Goal: Check status: Check status

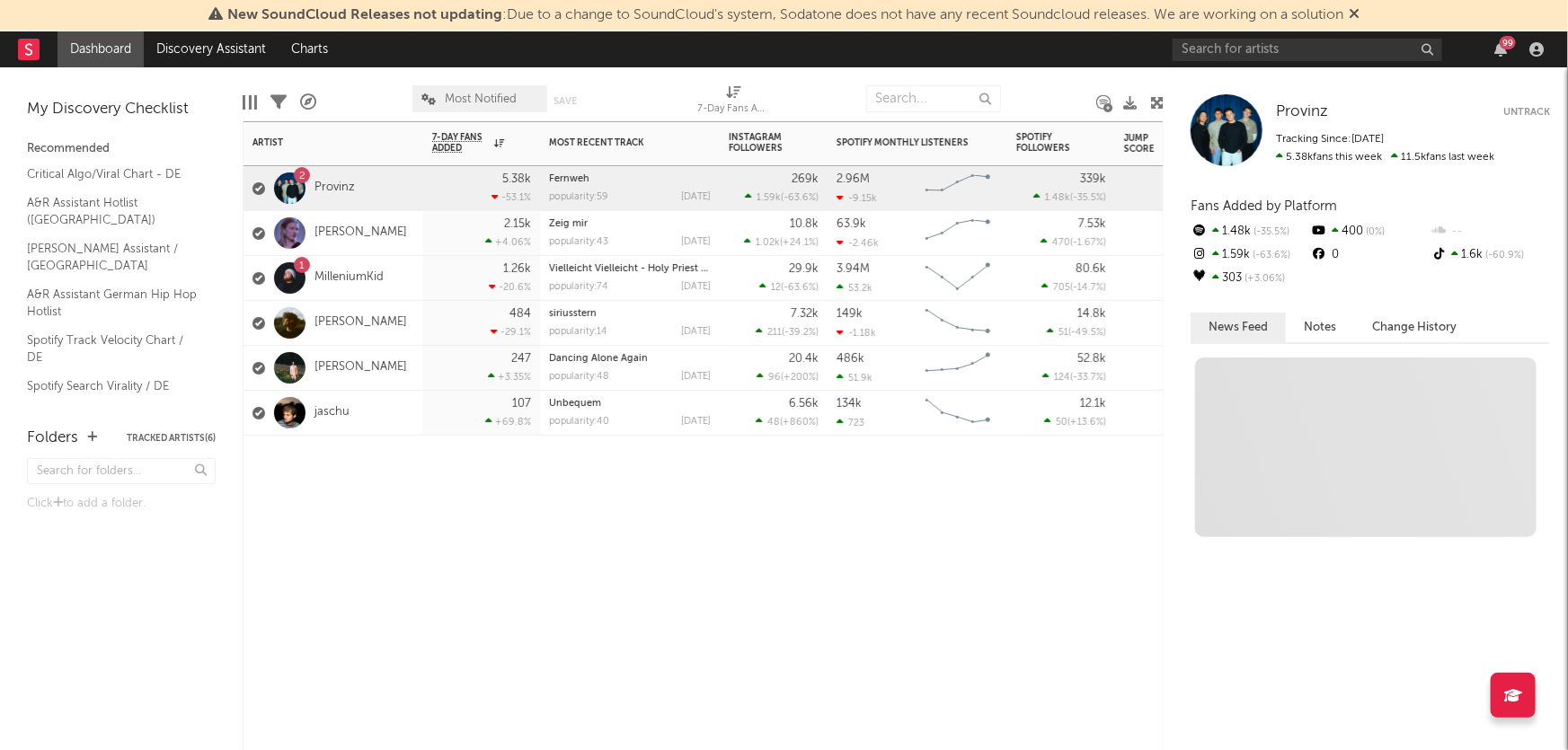
click at [336, 220] on div "[PERSON_NAME]" at bounding box center [329, 233] width 154 height 52
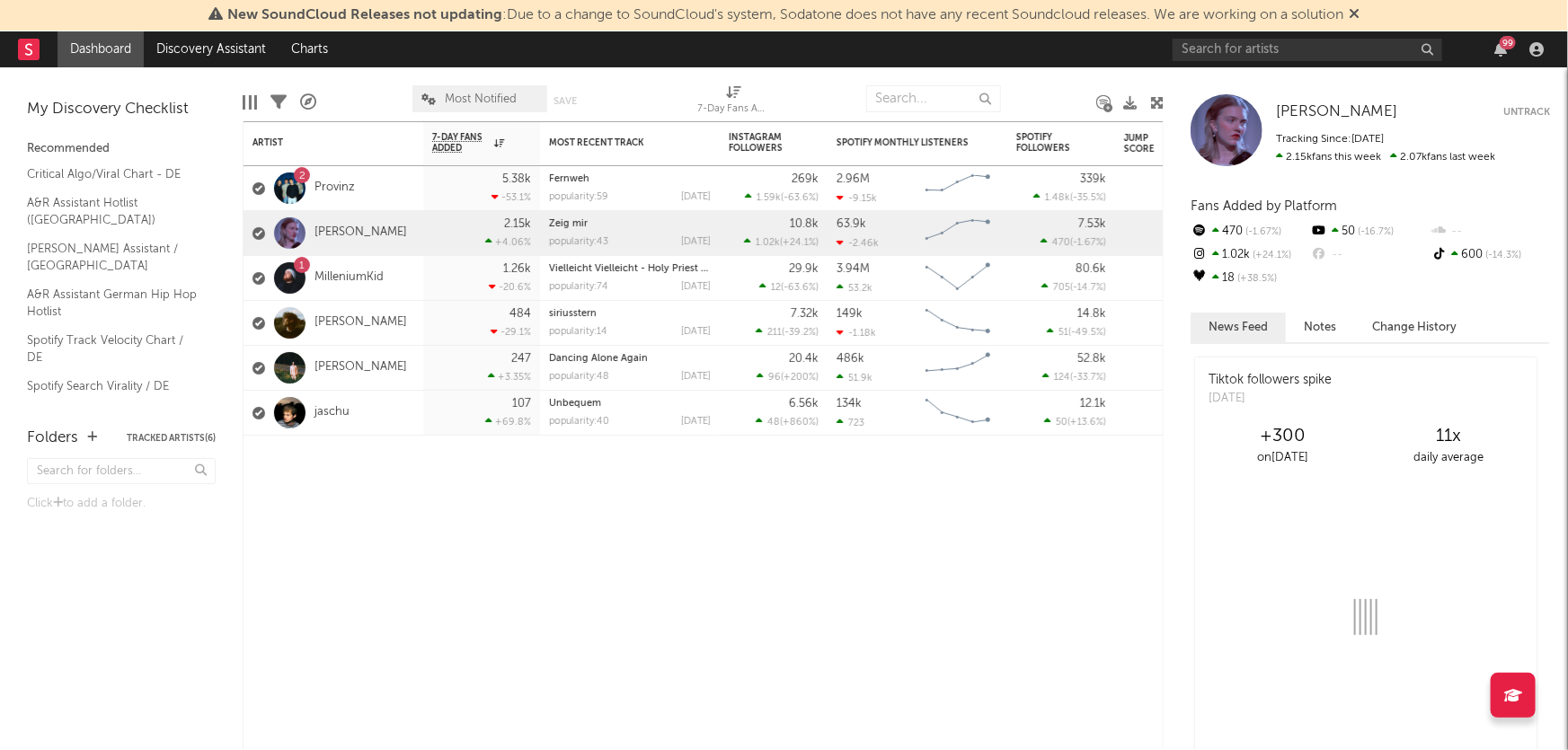
click at [338, 228] on link "[PERSON_NAME]" at bounding box center [361, 233] width 92 height 15
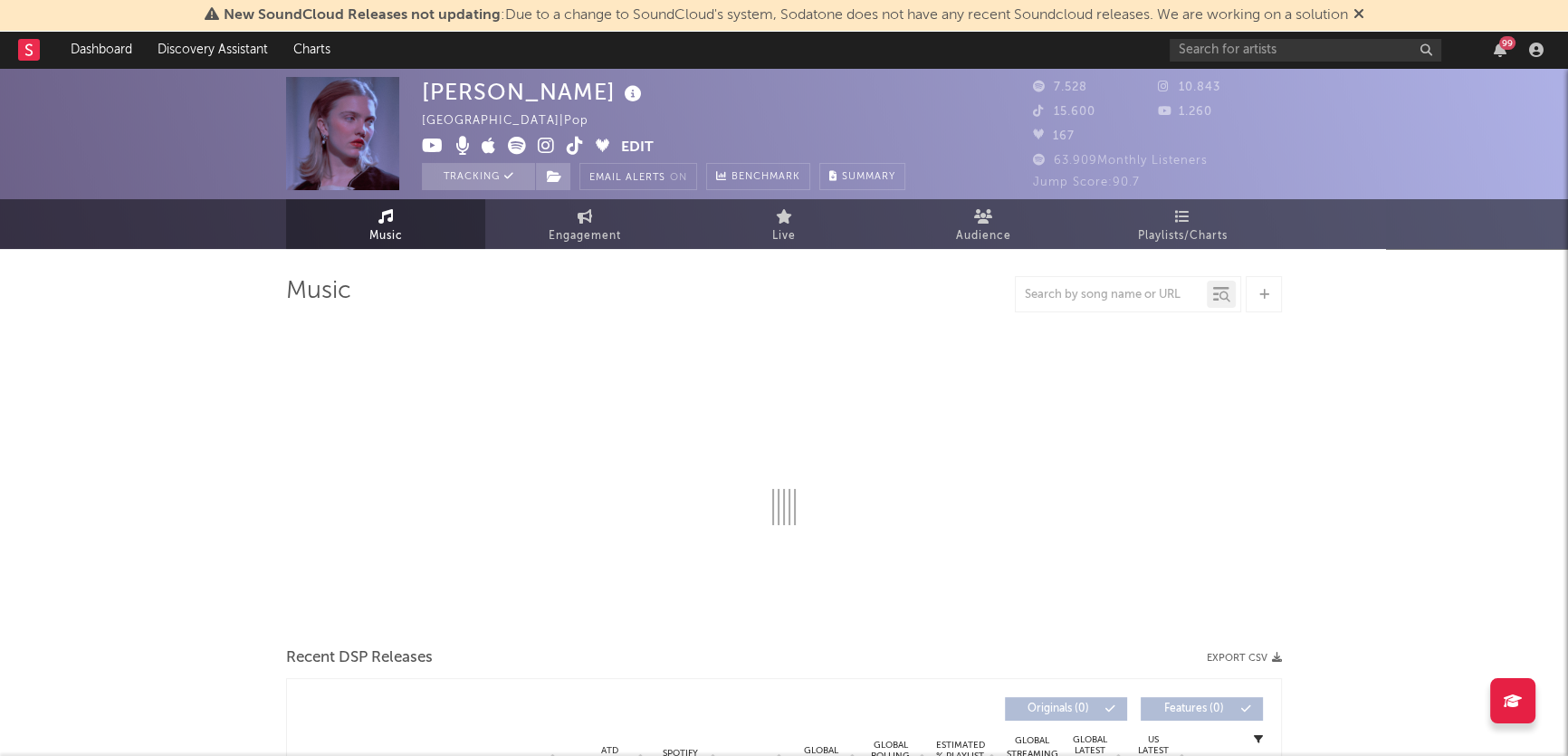
select select "6m"
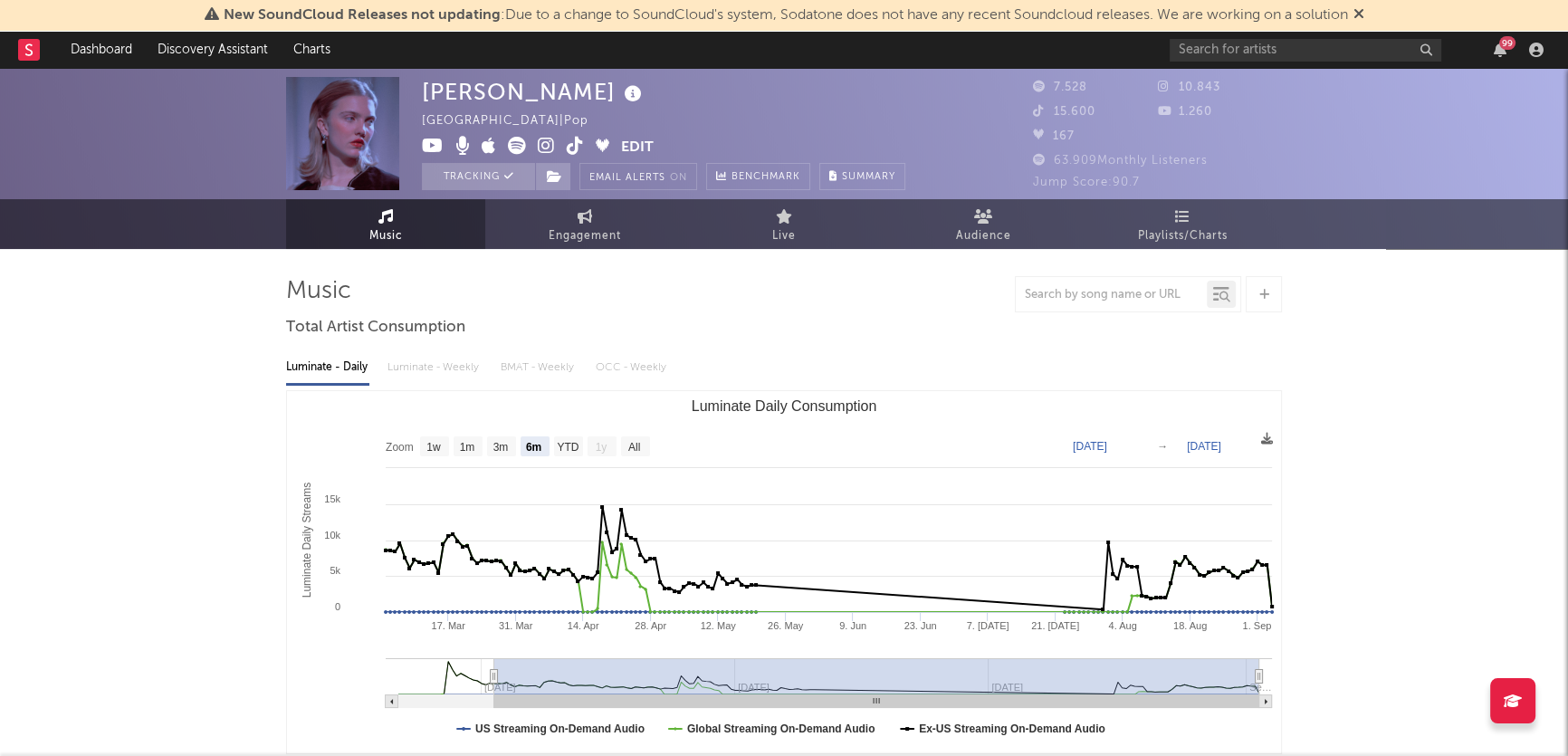
click at [594, 227] on span "Engagement" at bounding box center [584, 236] width 73 height 21
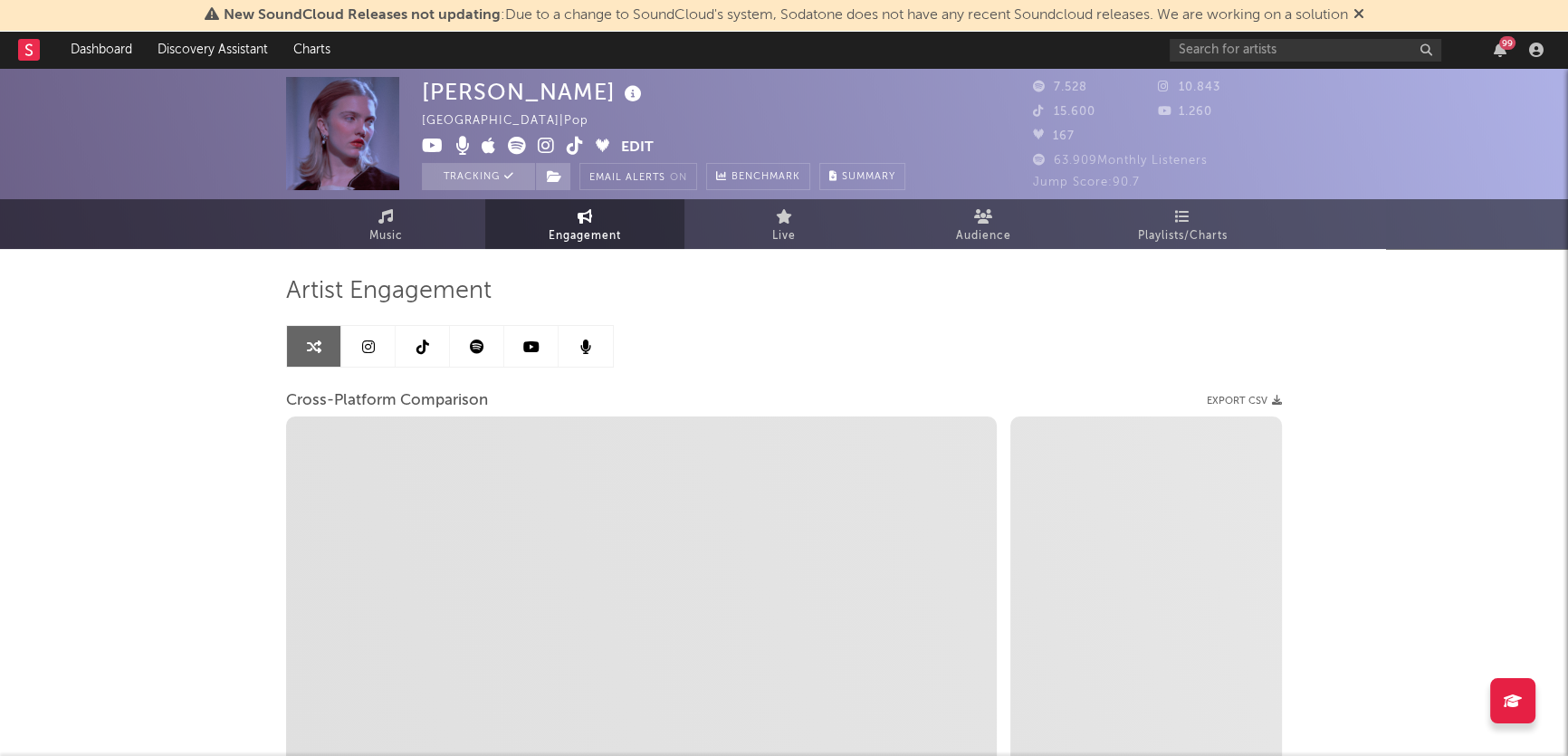
select select "1w"
click at [377, 352] on link at bounding box center [369, 346] width 54 height 41
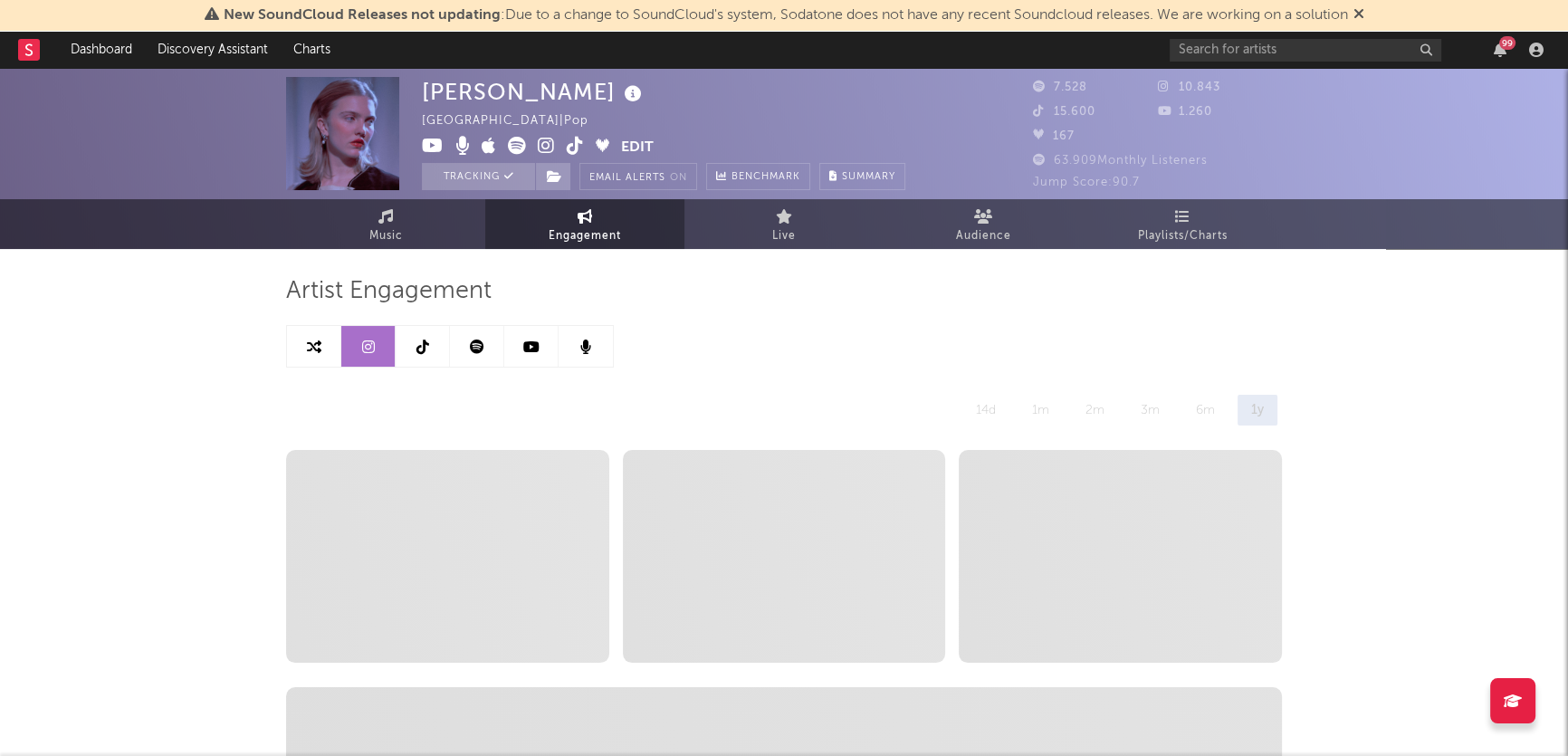
select select "6m"
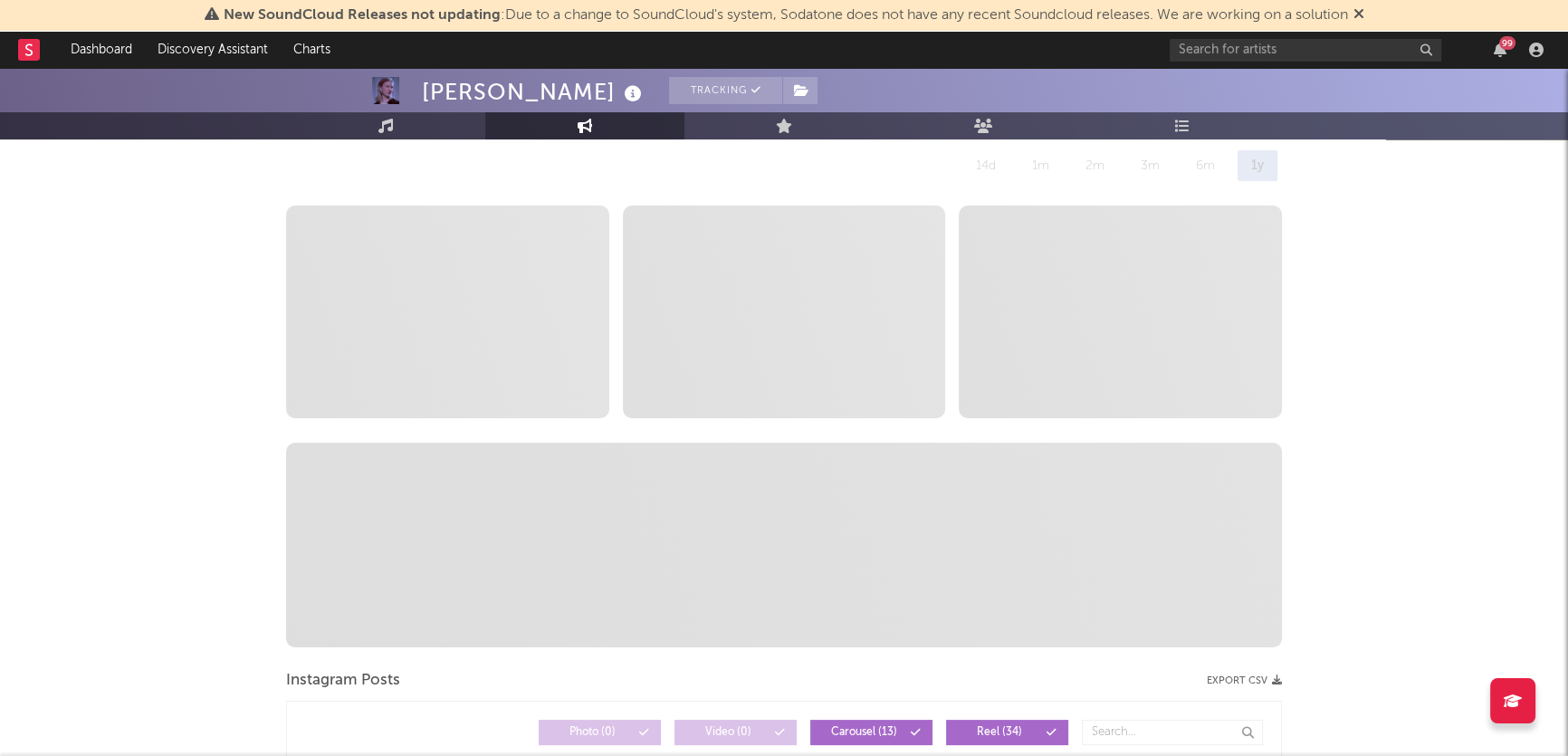
scroll to position [163, 0]
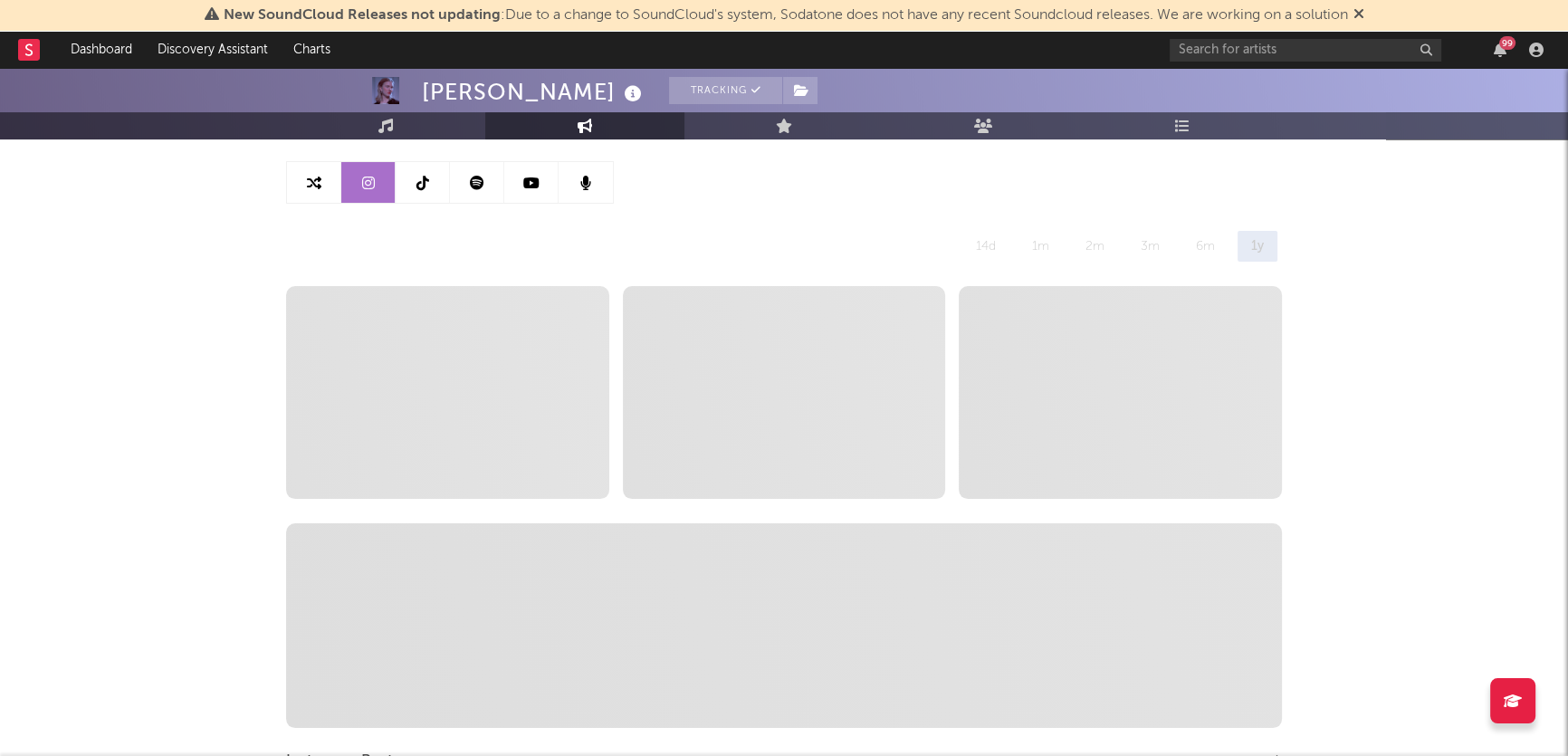
click at [1365, 12] on icon at bounding box center [1359, 14] width 11 height 15
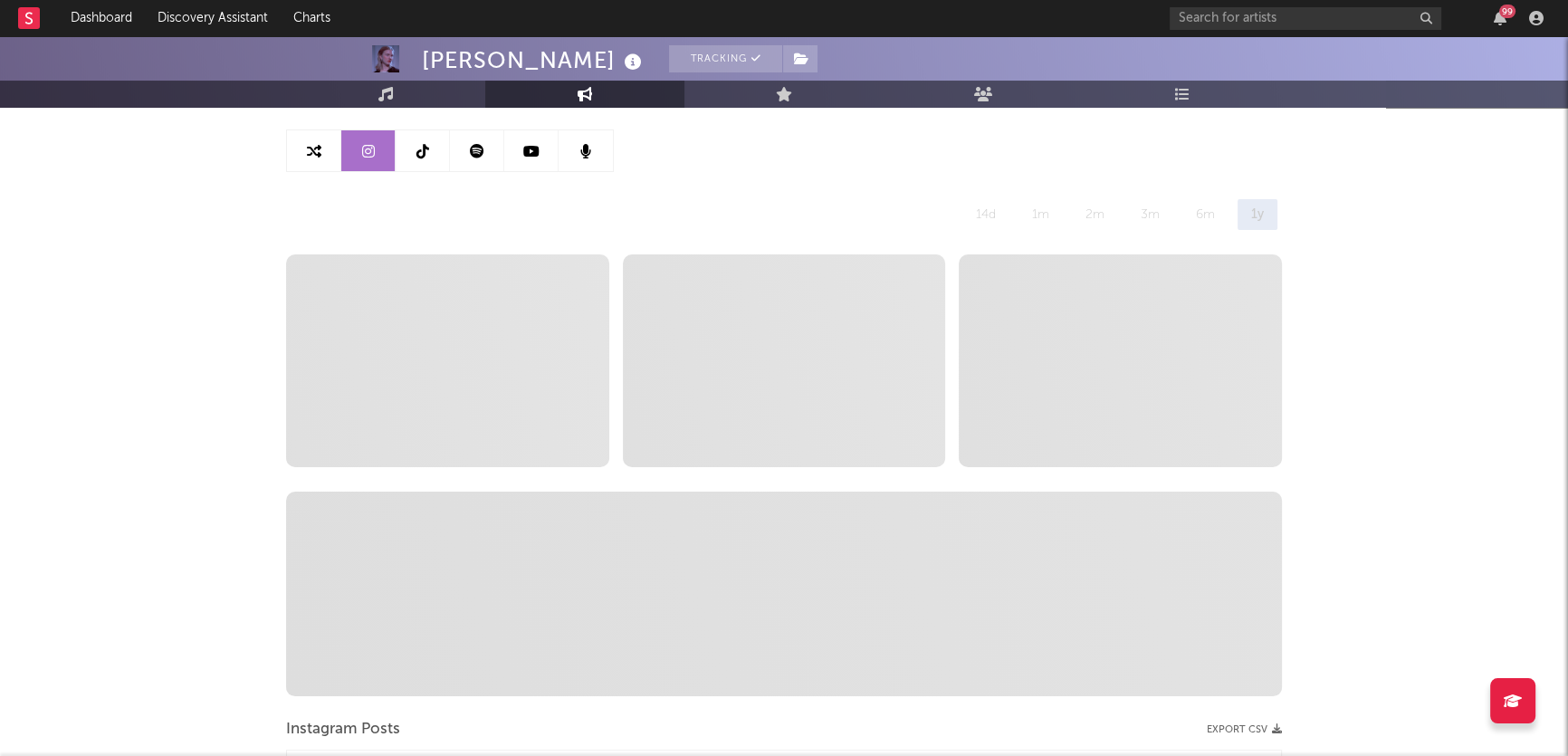
click at [319, 150] on icon at bounding box center [313, 151] width 15 height 15
select select "1m"
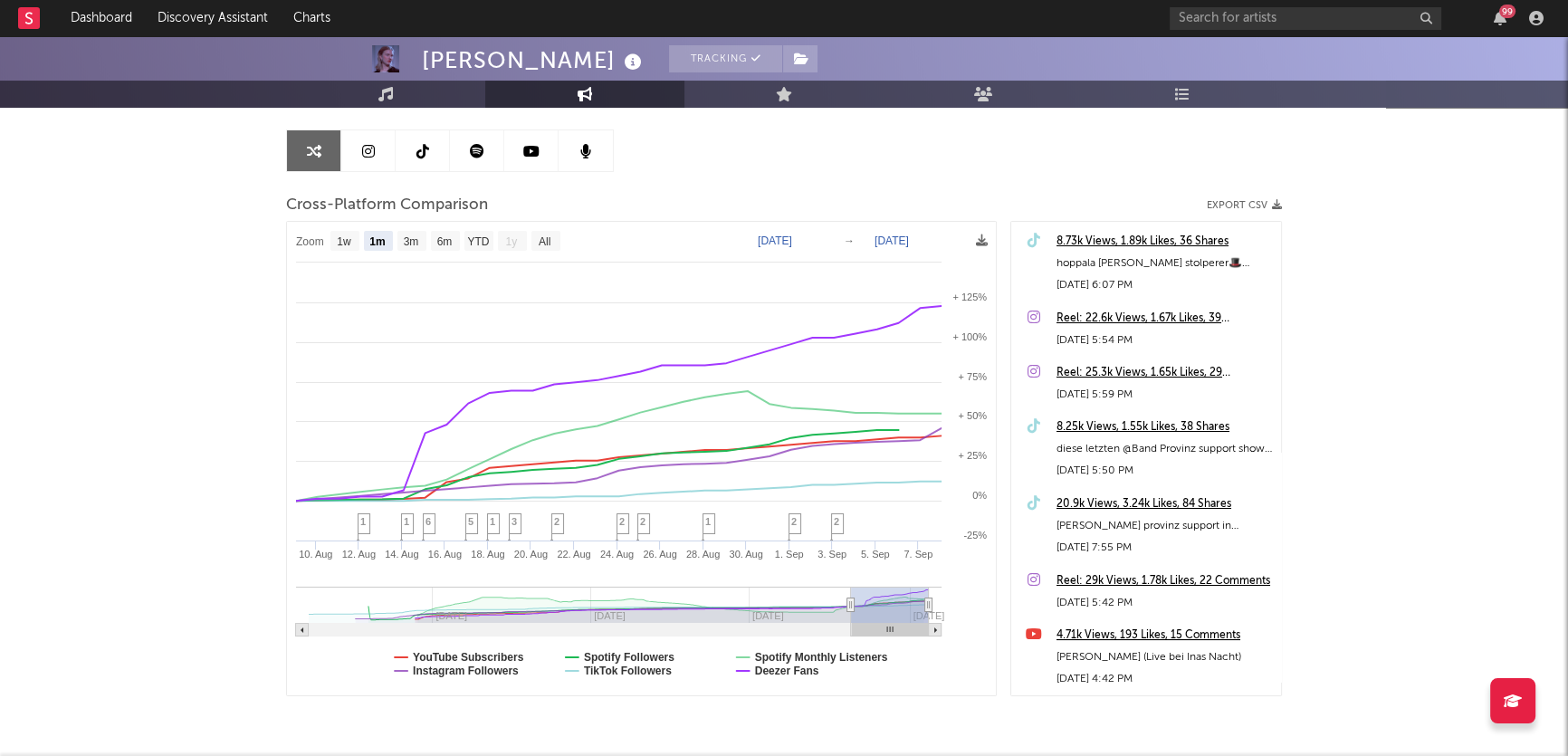
click at [351, 156] on link at bounding box center [369, 151] width 54 height 41
select select "6m"
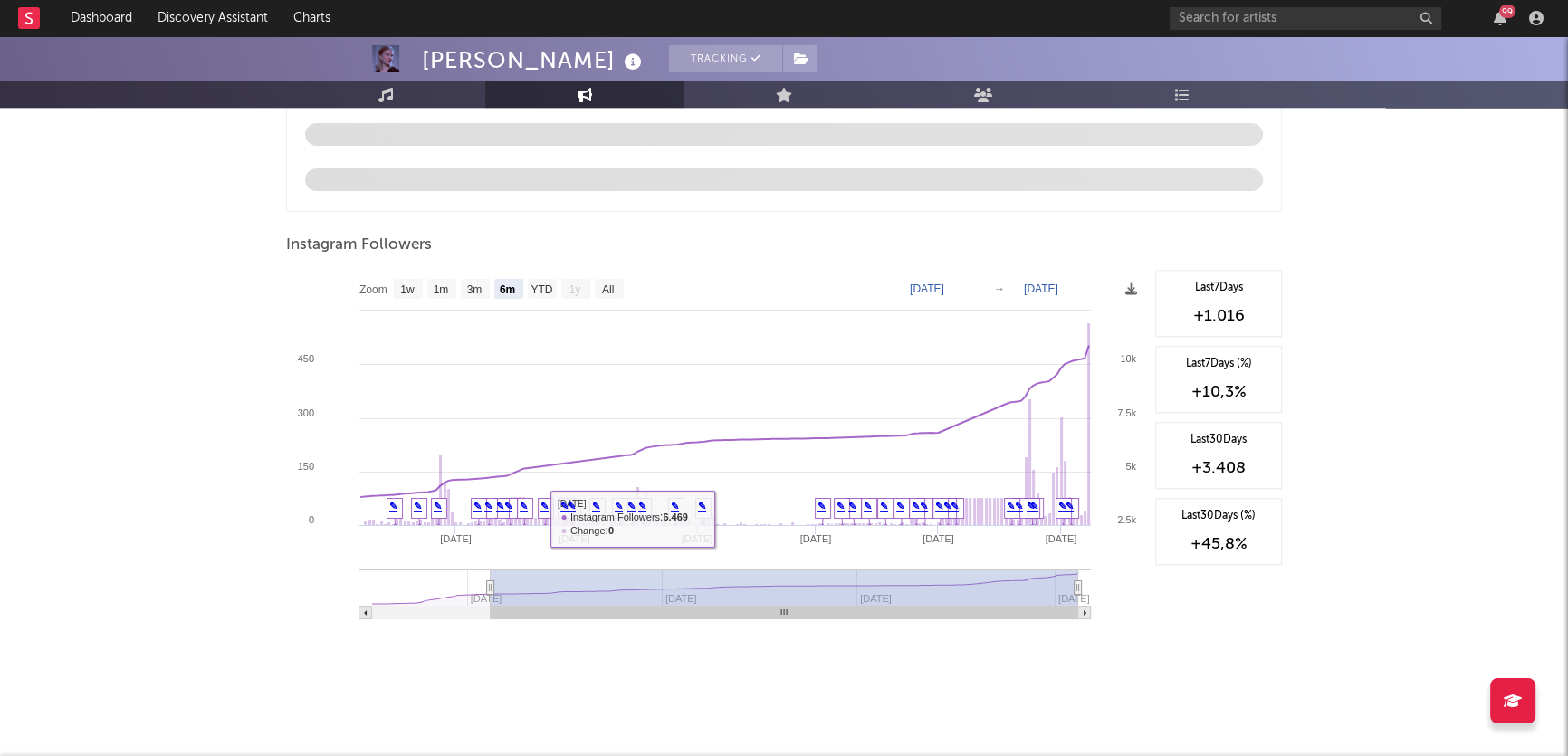
scroll to position [1911, 0]
click at [1513, 9] on div "99" at bounding box center [1507, 12] width 16 height 14
